Goal: Navigation & Orientation: Find specific page/section

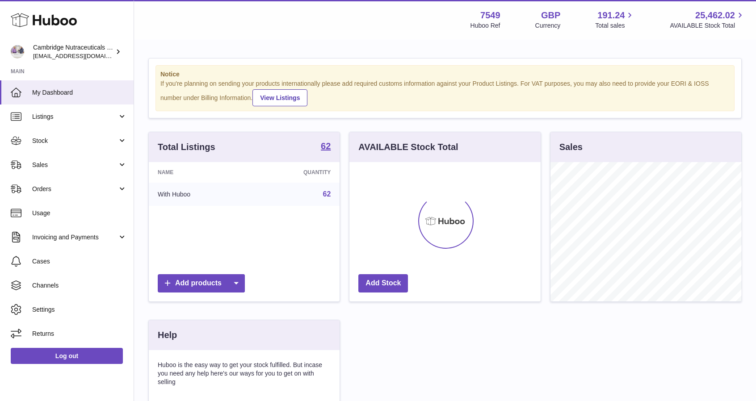
scroll to position [139, 191]
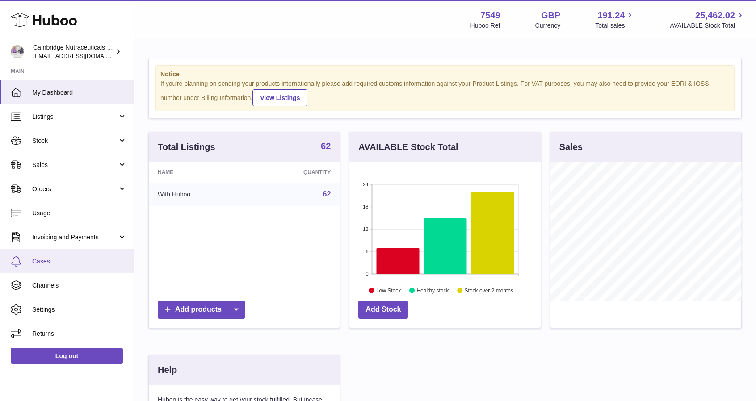
click at [63, 266] on link "Cases" at bounding box center [67, 261] width 134 height 24
click at [84, 262] on span "Cases" at bounding box center [79, 261] width 95 height 8
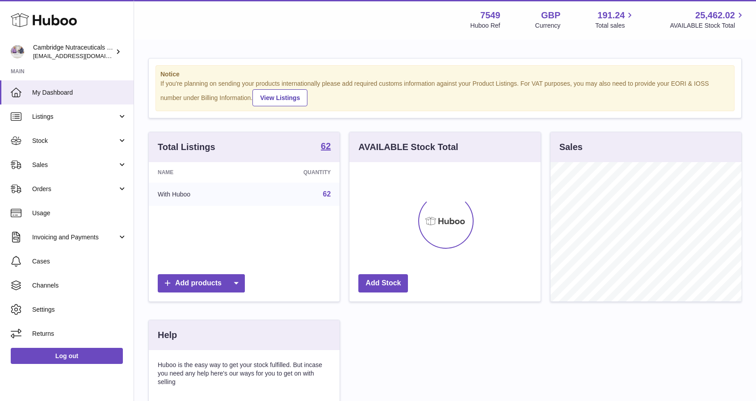
scroll to position [139, 191]
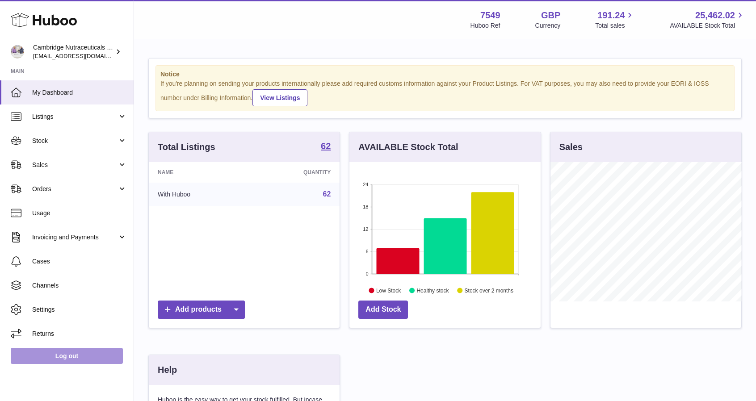
click at [44, 354] on link "Log out" at bounding box center [67, 356] width 112 height 16
